Goal: Task Accomplishment & Management: Manage account settings

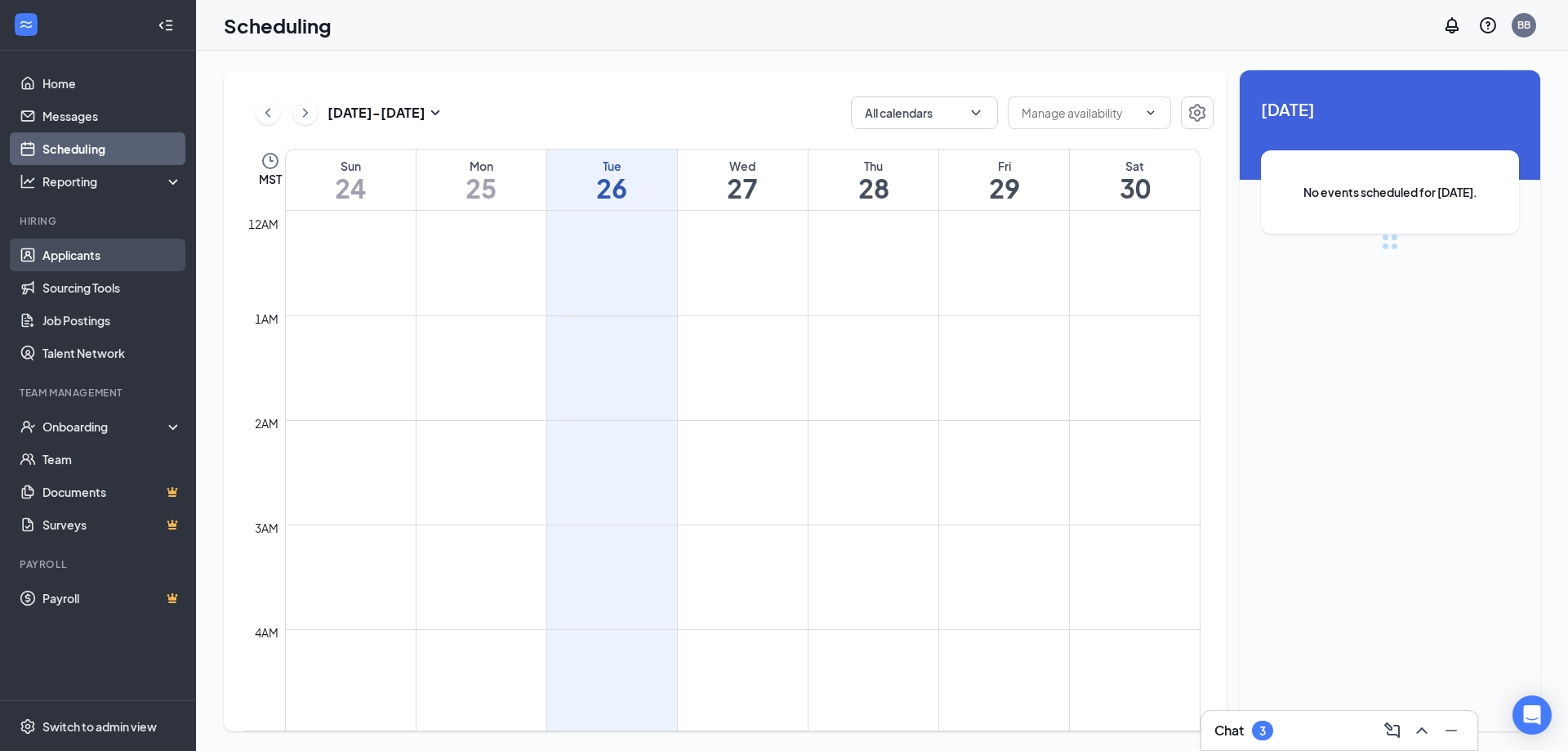
click at [84, 255] on link "Applicants" at bounding box center [112, 255] width 140 height 33
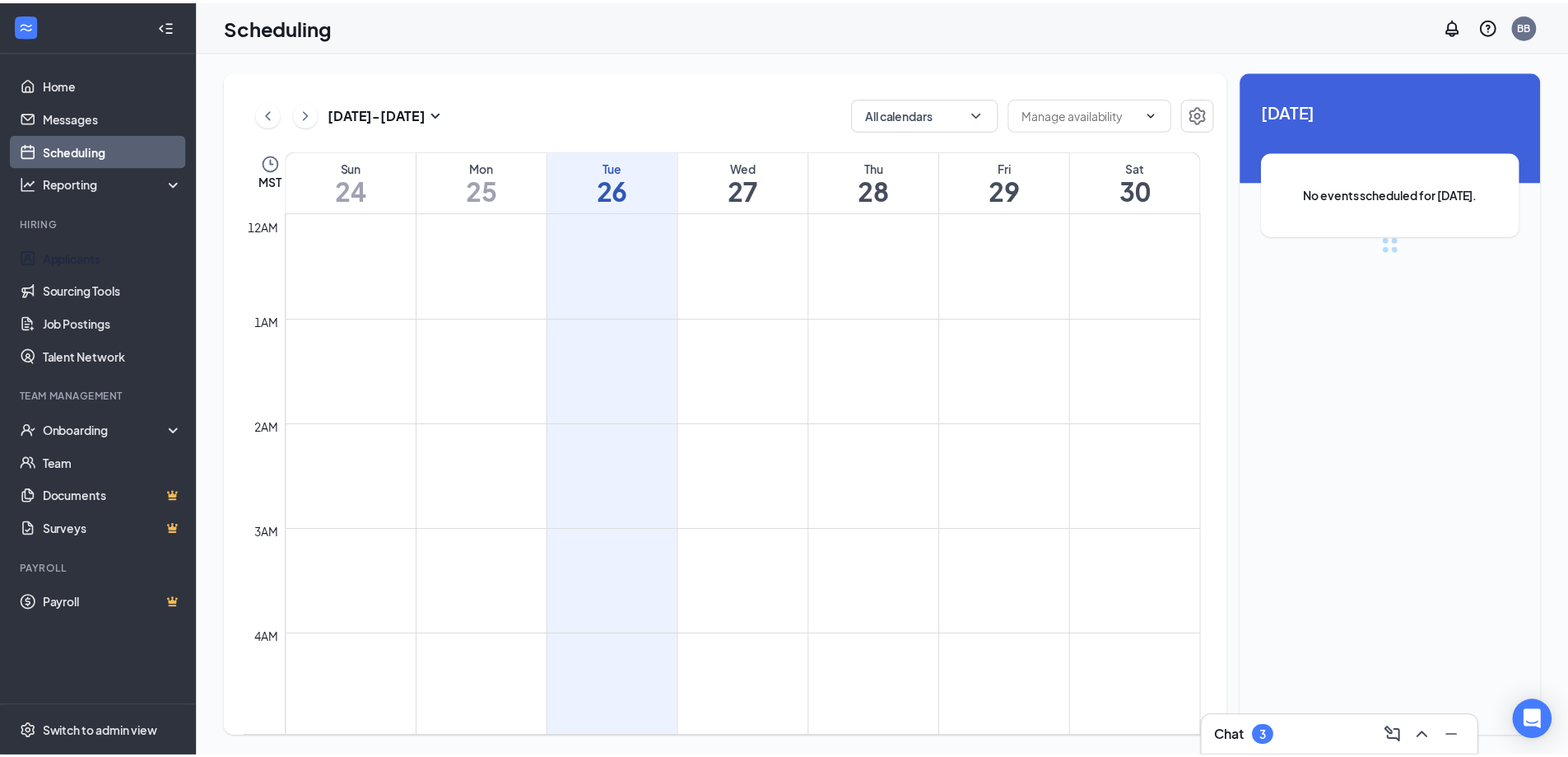
scroll to position [809, 0]
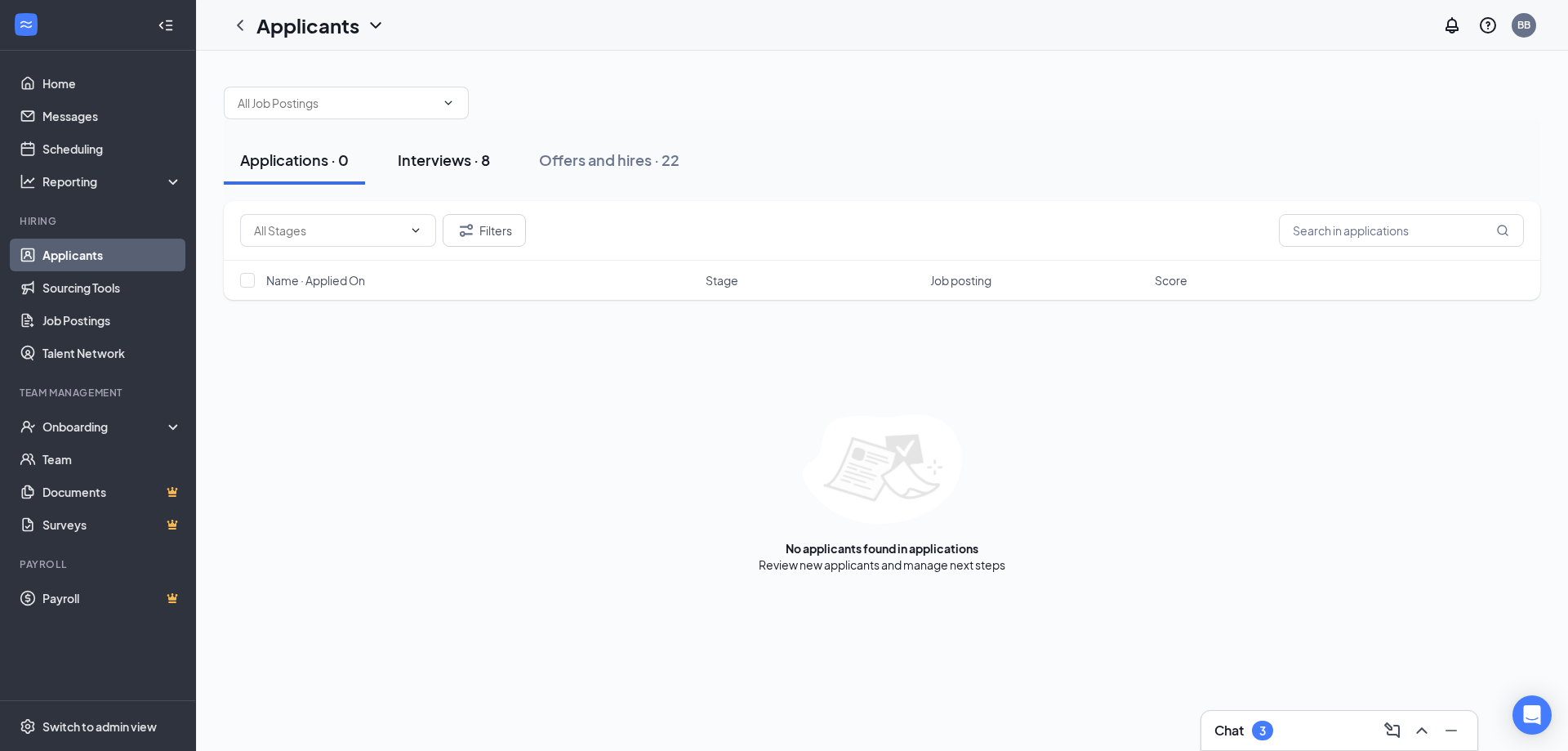
click at [453, 161] on div "Interviews · 8" at bounding box center [443, 160] width 92 height 21
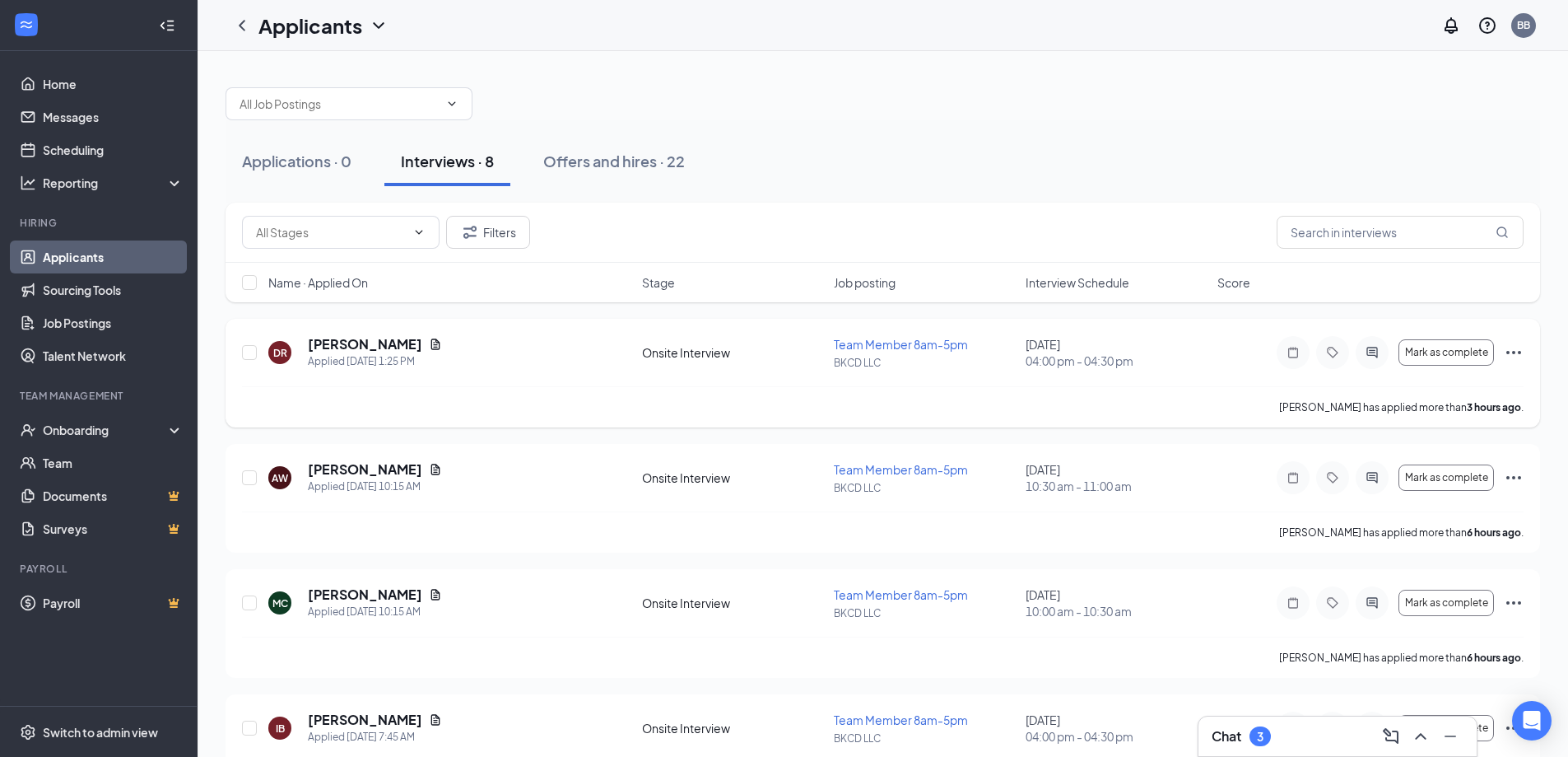
click at [1513, 346] on icon "Ellipses" at bounding box center [1513, 352] width 20 height 20
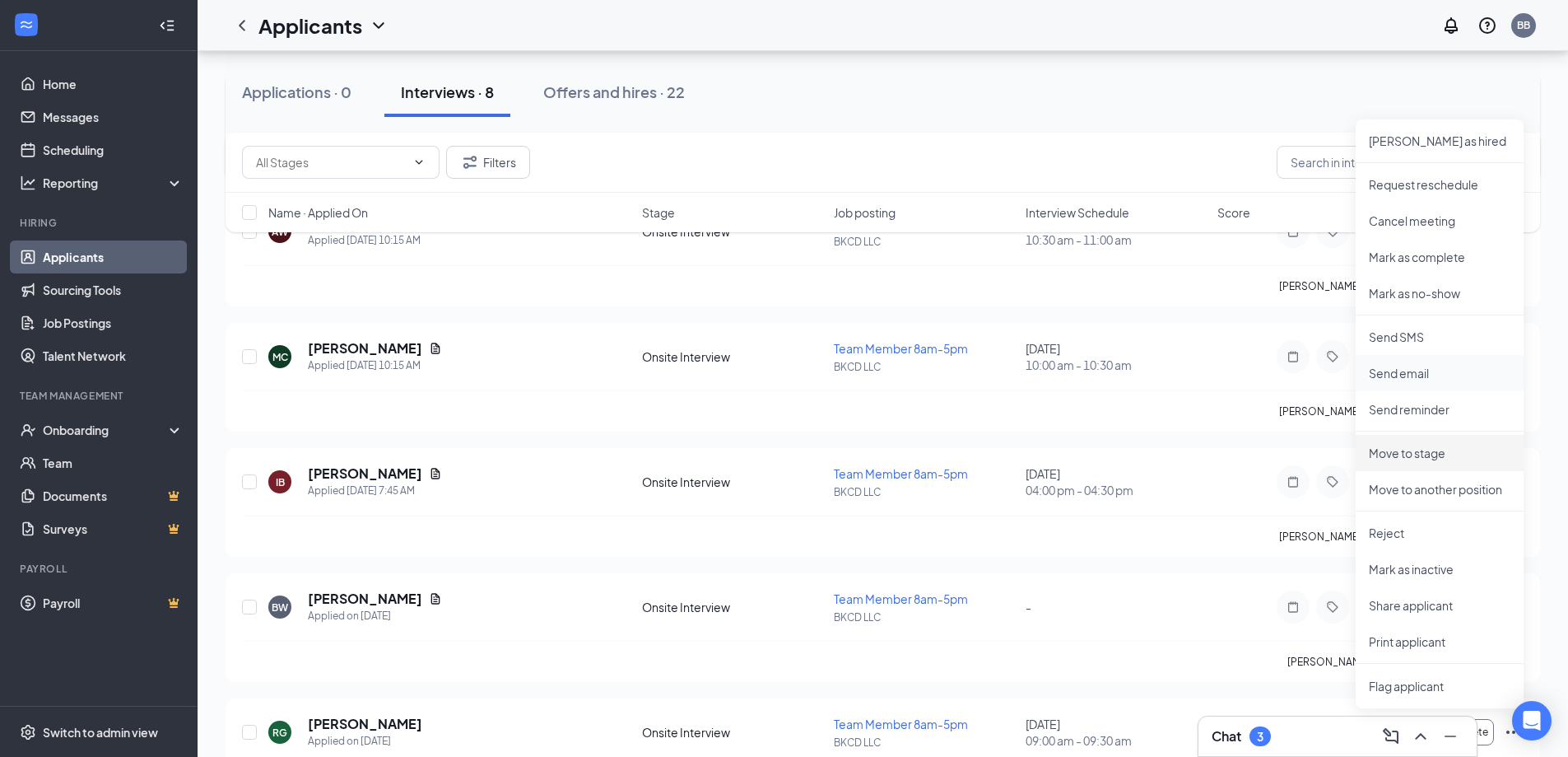
scroll to position [247, 0]
click at [1381, 529] on p "Reject" at bounding box center [1439, 532] width 141 height 16
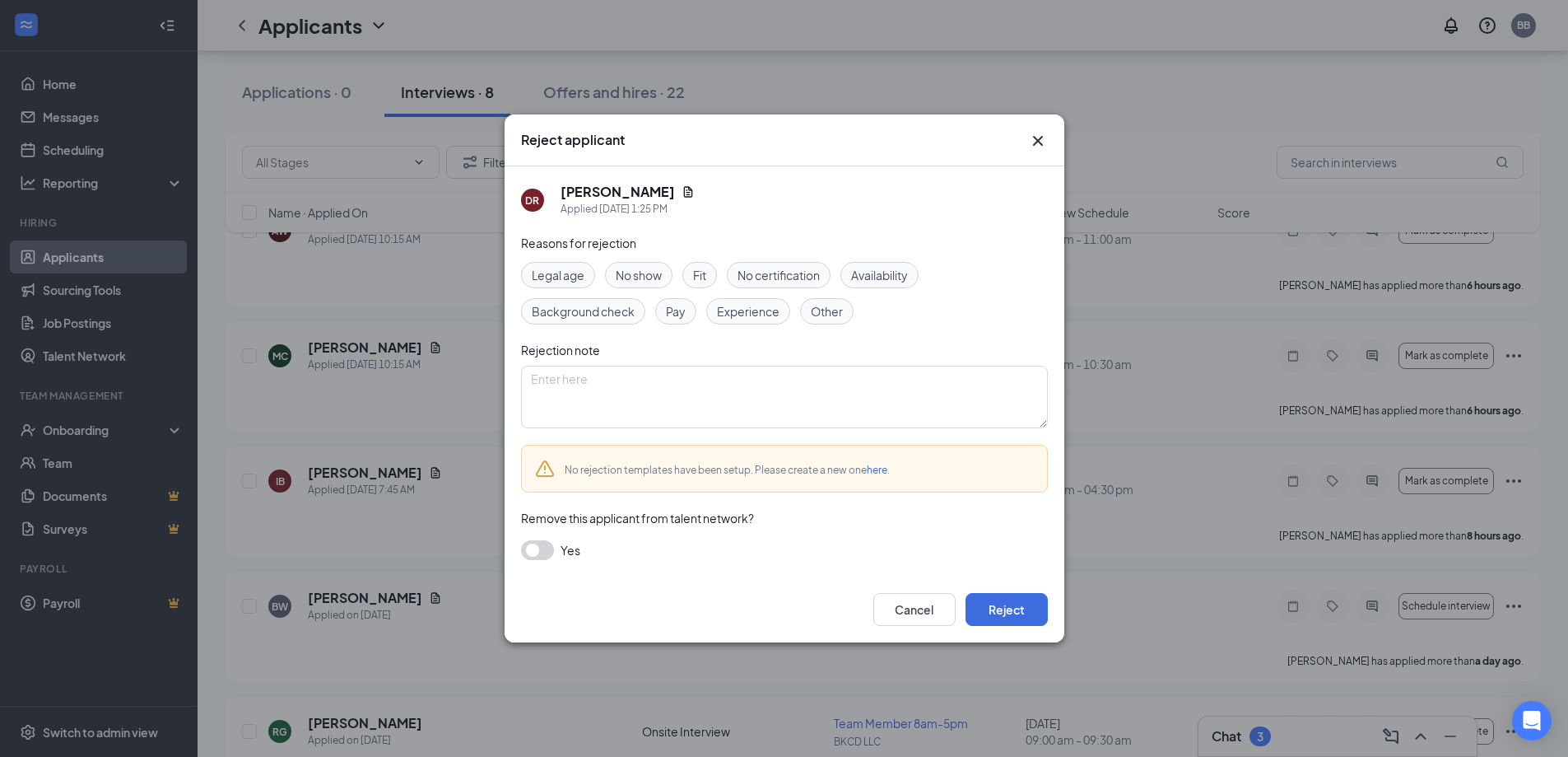
click at [823, 314] on span "Other" at bounding box center [826, 311] width 32 height 18
click at [668, 387] on textarea at bounding box center [784, 397] width 526 height 62
click at [1003, 603] on button "Reject" at bounding box center [1006, 609] width 82 height 33
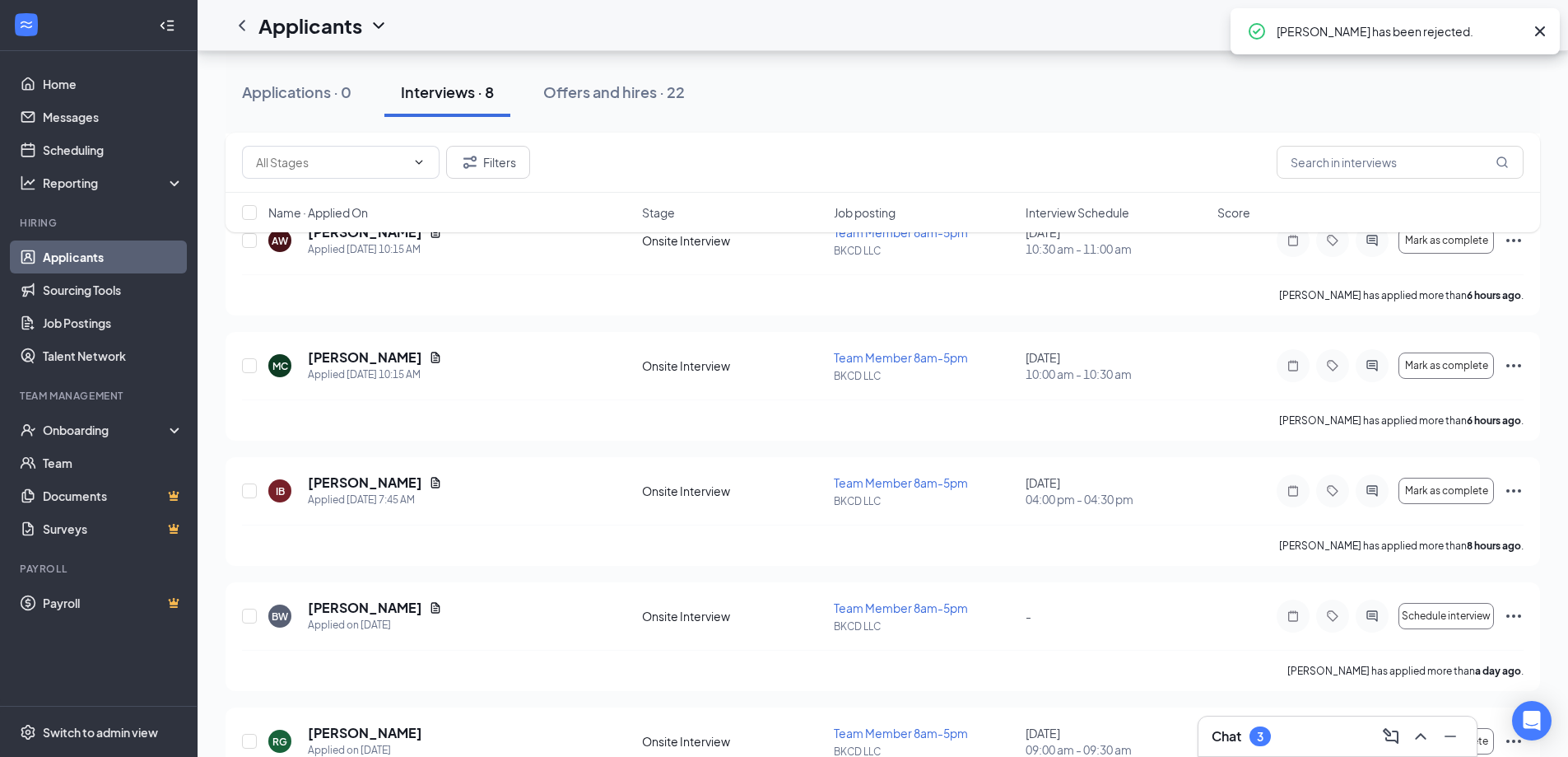
scroll to position [0, 0]
